Goal: Check status: Check status

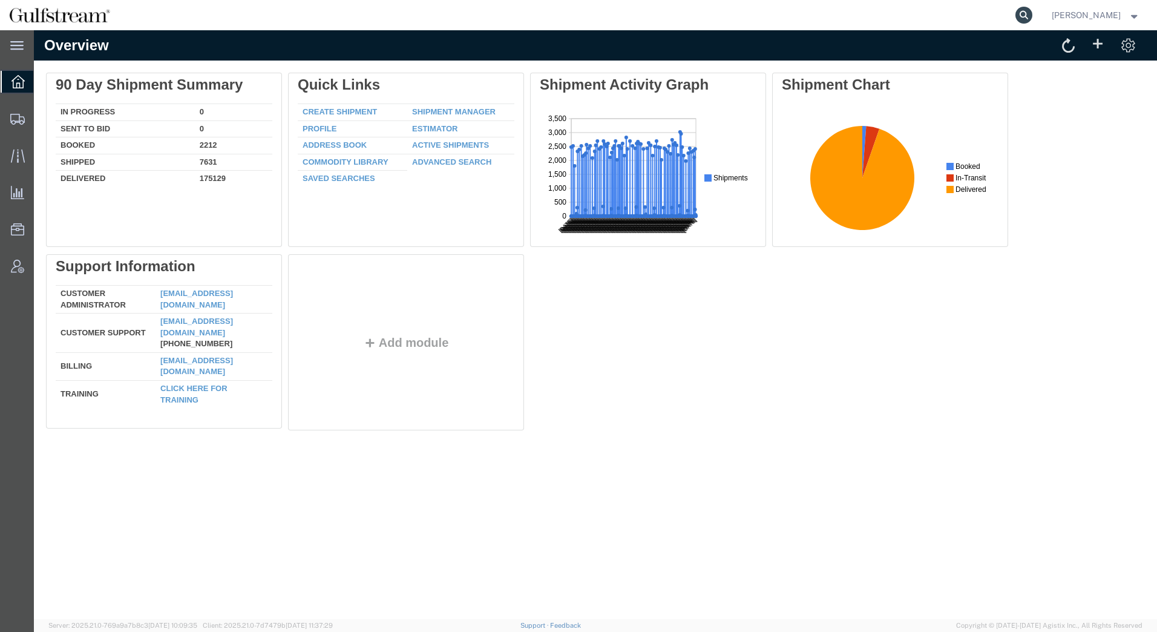
click at [1023, 12] on icon at bounding box center [1024, 15] width 17 height 17
paste input "451408222666"
type input "451408222666"
click at [1028, 15] on icon at bounding box center [1024, 15] width 17 height 17
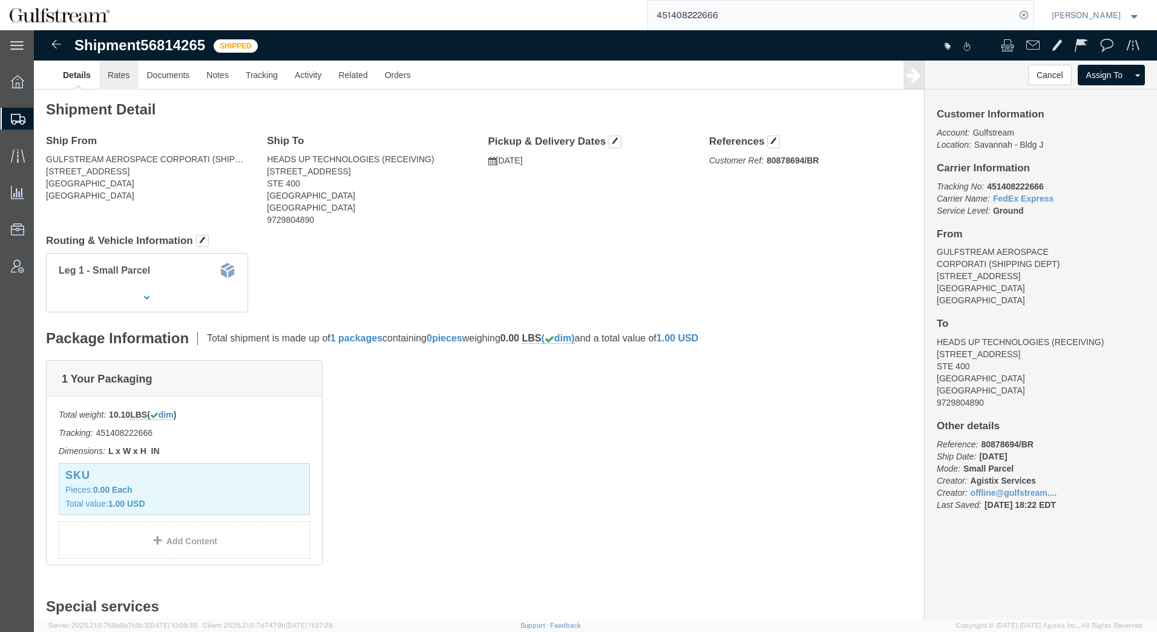
click link "Rates"
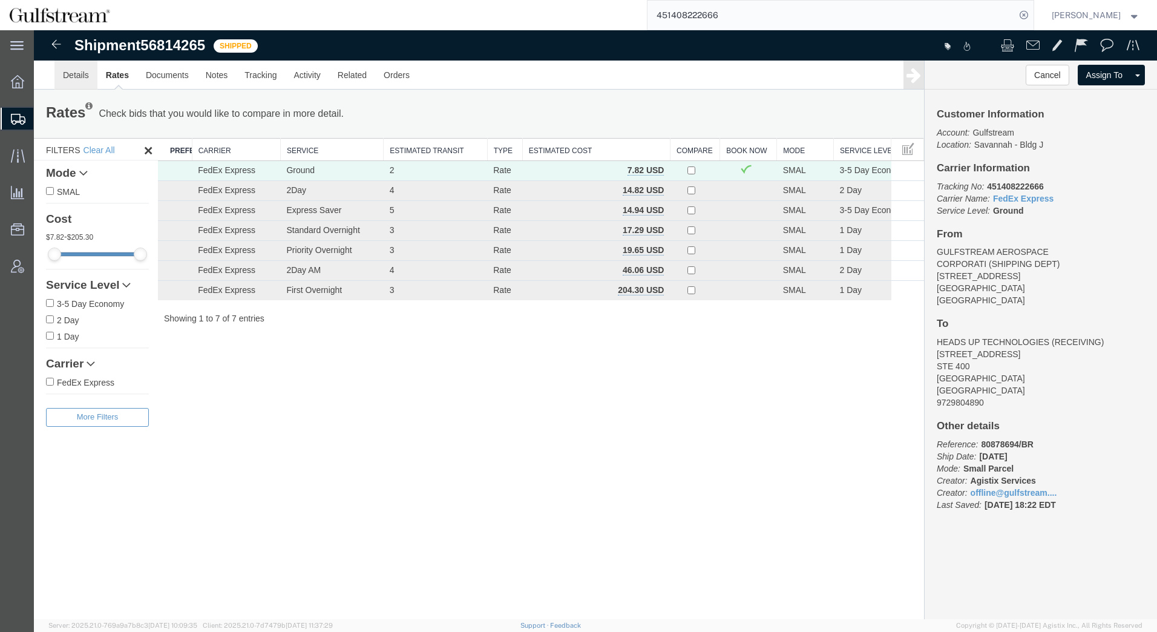
click at [75, 76] on link "Details" at bounding box center [75, 75] width 43 height 29
